Goal: Transaction & Acquisition: Register for event/course

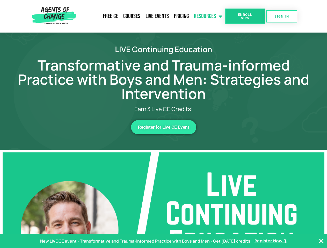
click at [208, 16] on link "Resources" at bounding box center [208, 16] width 34 height 13
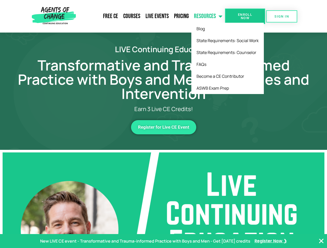
click at [245, 16] on span "Enroll Now" at bounding box center [245, 16] width 24 height 7
click at [282, 16] on span "SIGN IN" at bounding box center [281, 16] width 14 height 3
click at [164, 127] on span "Register for Live CE Event" at bounding box center [163, 127] width 51 height 4
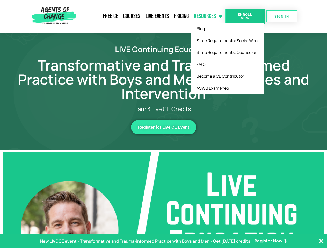
click at [164, 127] on span "Register for Live CE Event" at bounding box center [163, 127] width 51 height 4
click at [163, 241] on p "New LIVE CE event - Transformative and Trauma-informed Practice with Boys and M…" at bounding box center [145, 242] width 210 height 8
click at [321, 241] on icon "Close Banner" at bounding box center [321, 241] width 6 height 6
